Goal: Task Accomplishment & Management: Manage account settings

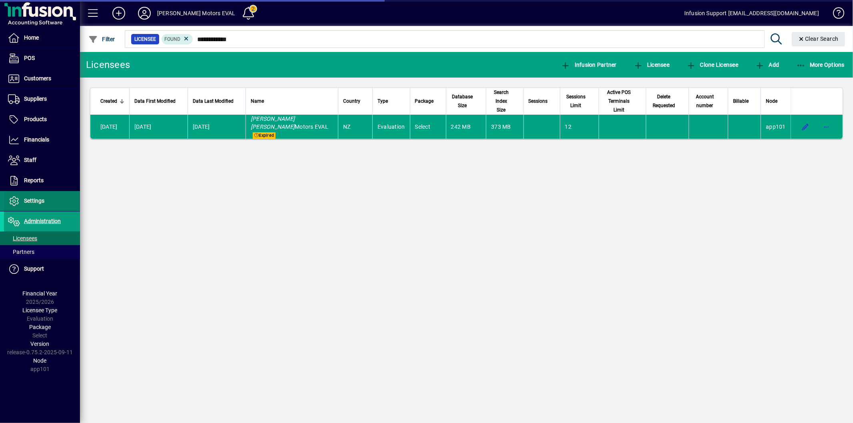
click at [42, 202] on span "Settings" at bounding box center [34, 201] width 20 height 6
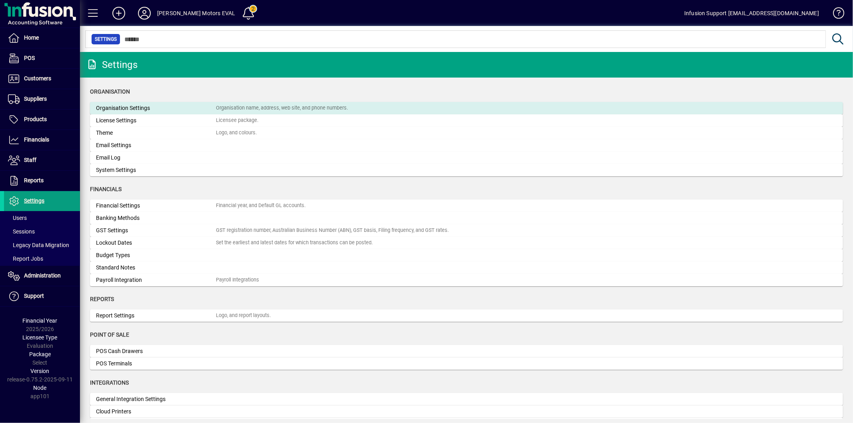
click at [116, 110] on div "Organisation Settings" at bounding box center [156, 108] width 120 height 8
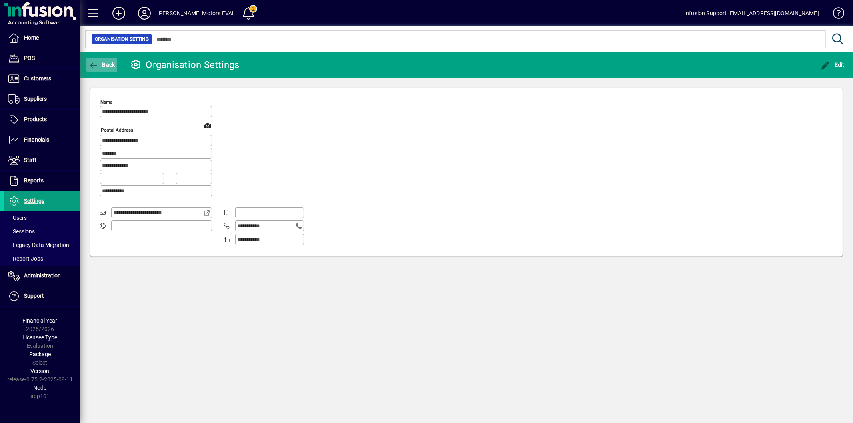
click at [101, 66] on span "Back" at bounding box center [101, 65] width 27 height 6
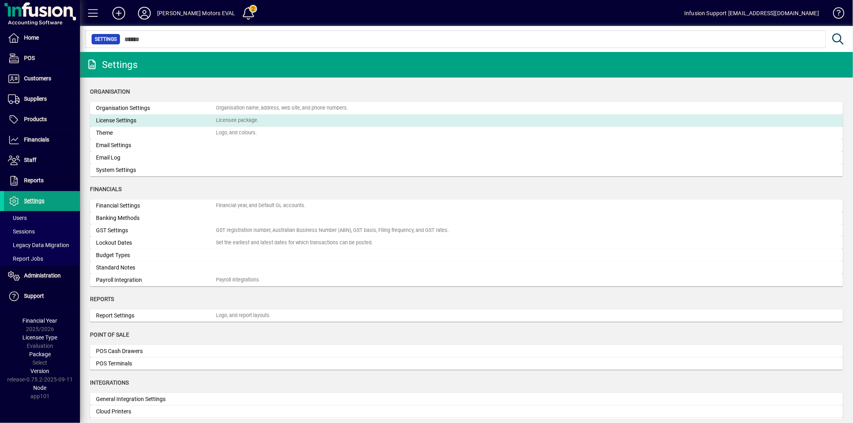
click at [130, 116] on div "License Settings" at bounding box center [156, 120] width 120 height 8
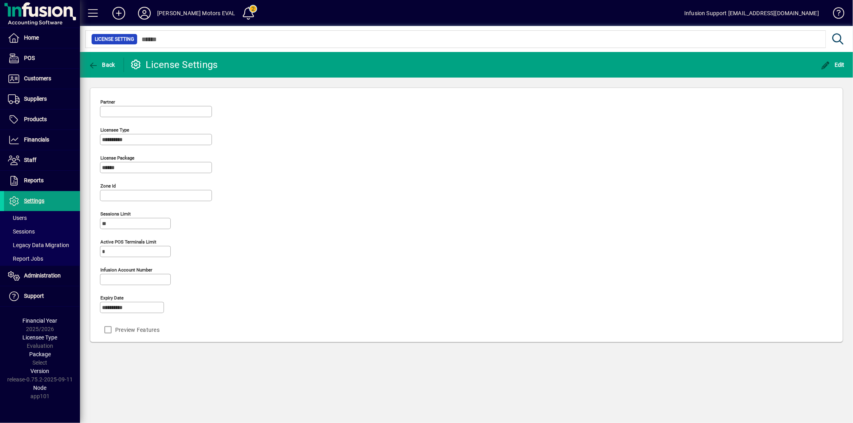
type input "**********"
click at [828, 66] on icon "button" at bounding box center [826, 66] width 10 height 8
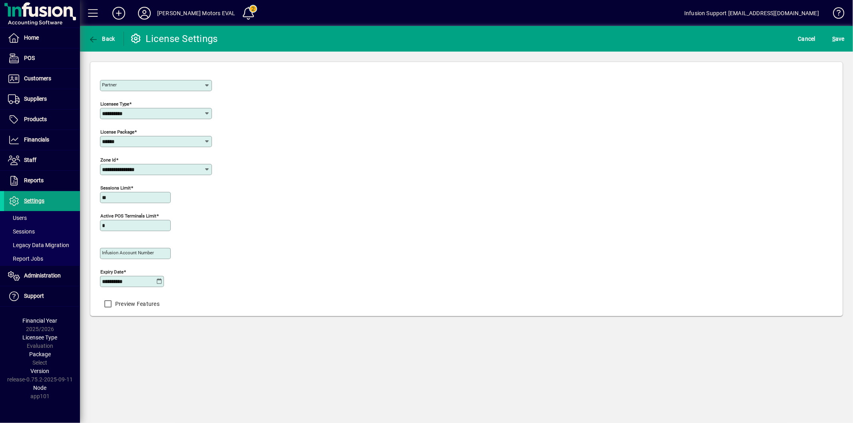
click at [161, 283] on icon at bounding box center [159, 281] width 6 height 6
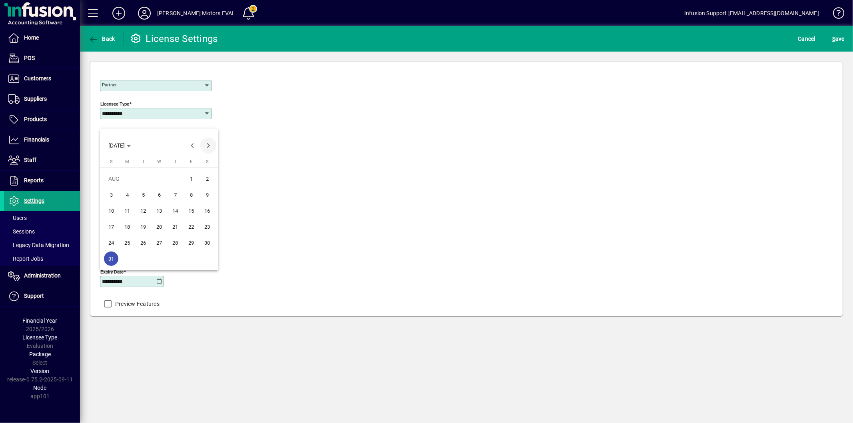
click at [204, 142] on span "Next month" at bounding box center [208, 146] width 16 height 16
click at [145, 255] on span "30" at bounding box center [143, 259] width 14 height 14
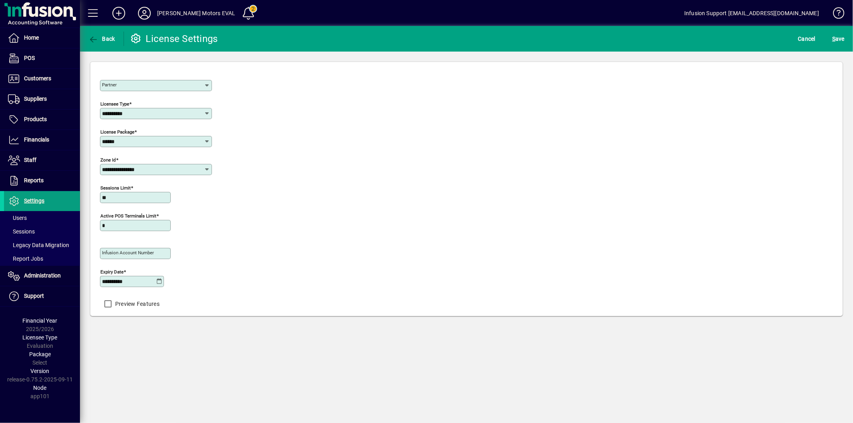
type input "**********"
click at [840, 43] on span "S ave" at bounding box center [838, 38] width 12 height 13
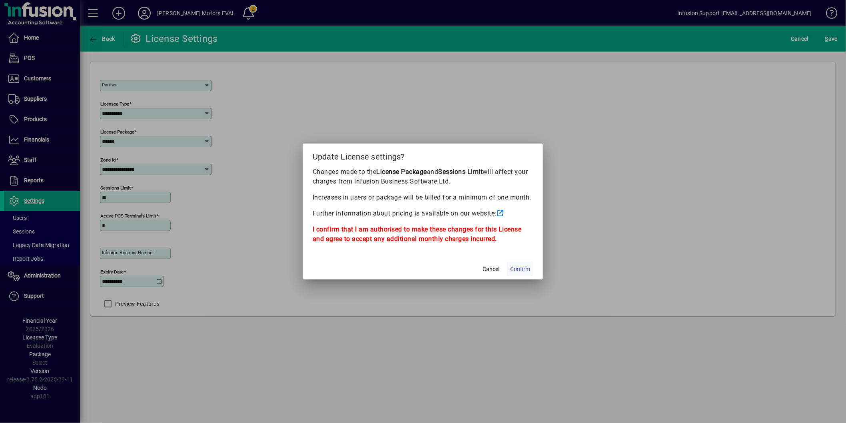
click at [521, 268] on span "Confirm" at bounding box center [520, 269] width 20 height 8
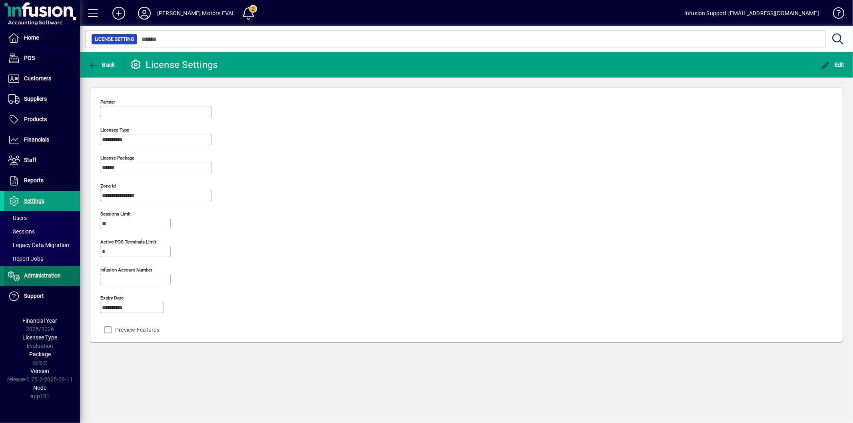
click at [42, 277] on span "Administration" at bounding box center [42, 275] width 37 height 6
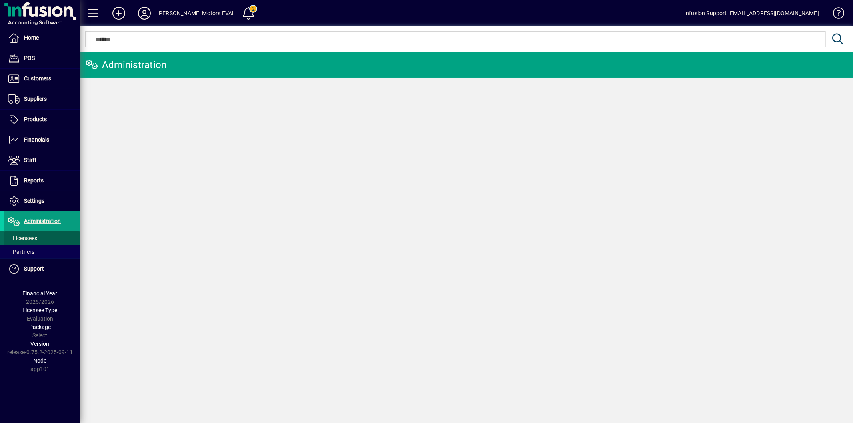
click at [48, 235] on span at bounding box center [42, 238] width 76 height 19
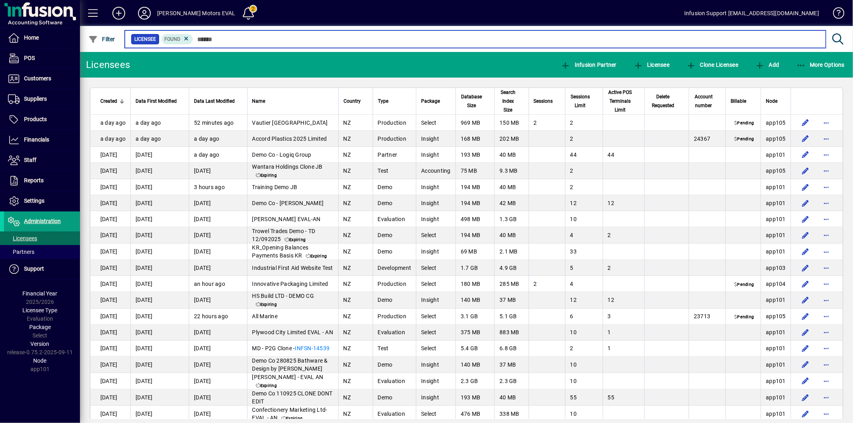
click at [214, 37] on input "text" at bounding box center [506, 39] width 626 height 11
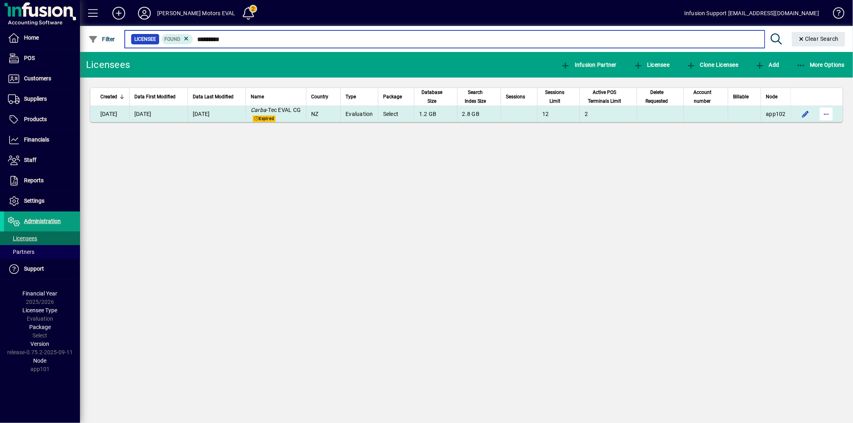
type input "*********"
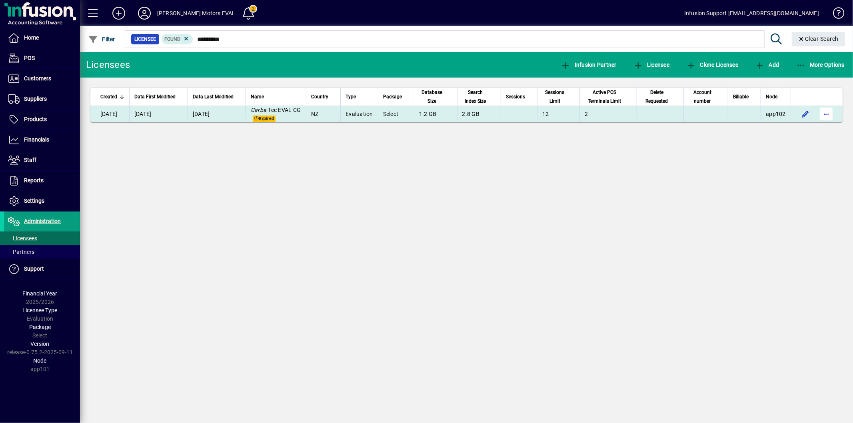
click at [831, 113] on span "button" at bounding box center [826, 113] width 19 height 19
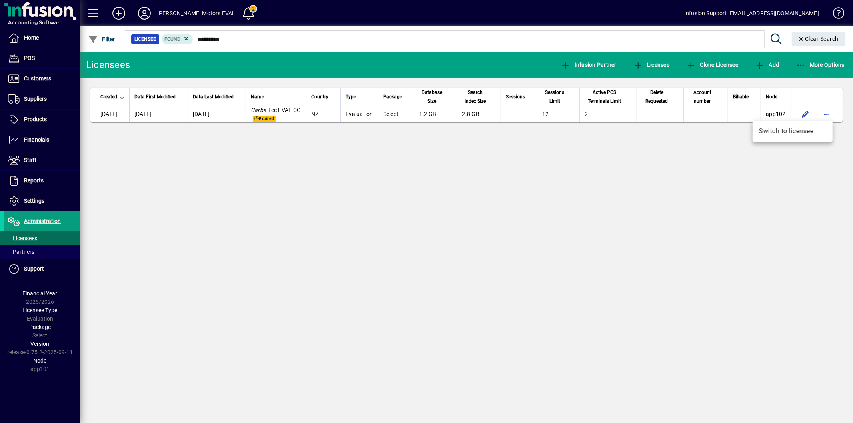
click at [802, 134] on span "Switch to licensee" at bounding box center [792, 131] width 67 height 10
